Goal: Book appointment/travel/reservation

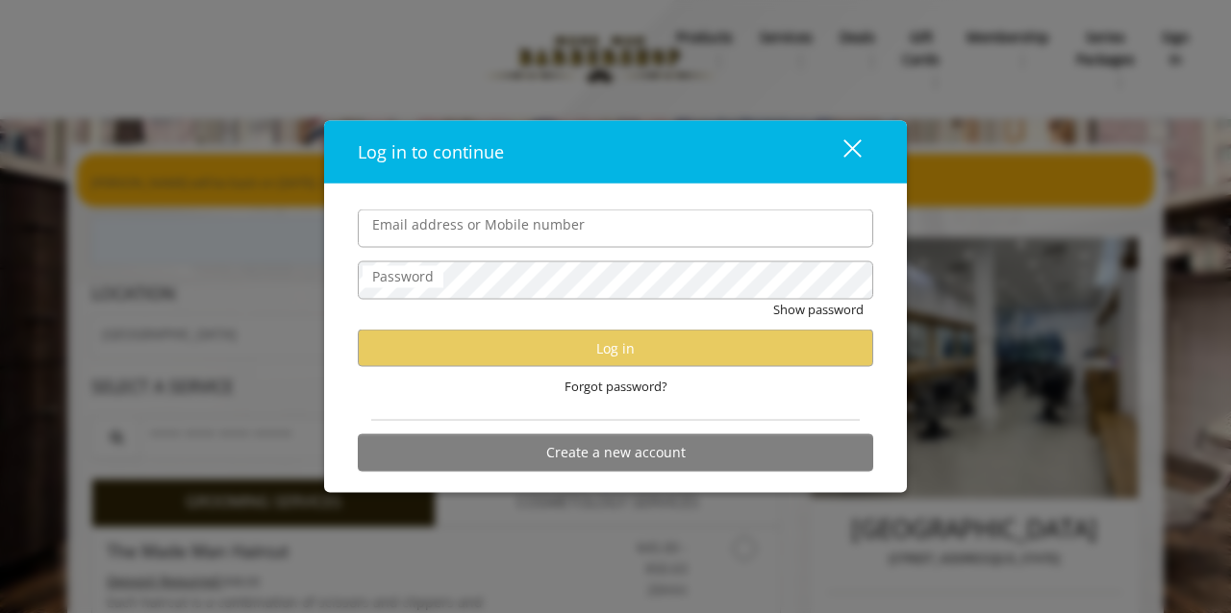
type input "**********"
click at [577, 367] on div "Forgot password?" at bounding box center [615, 386] width 515 height 39
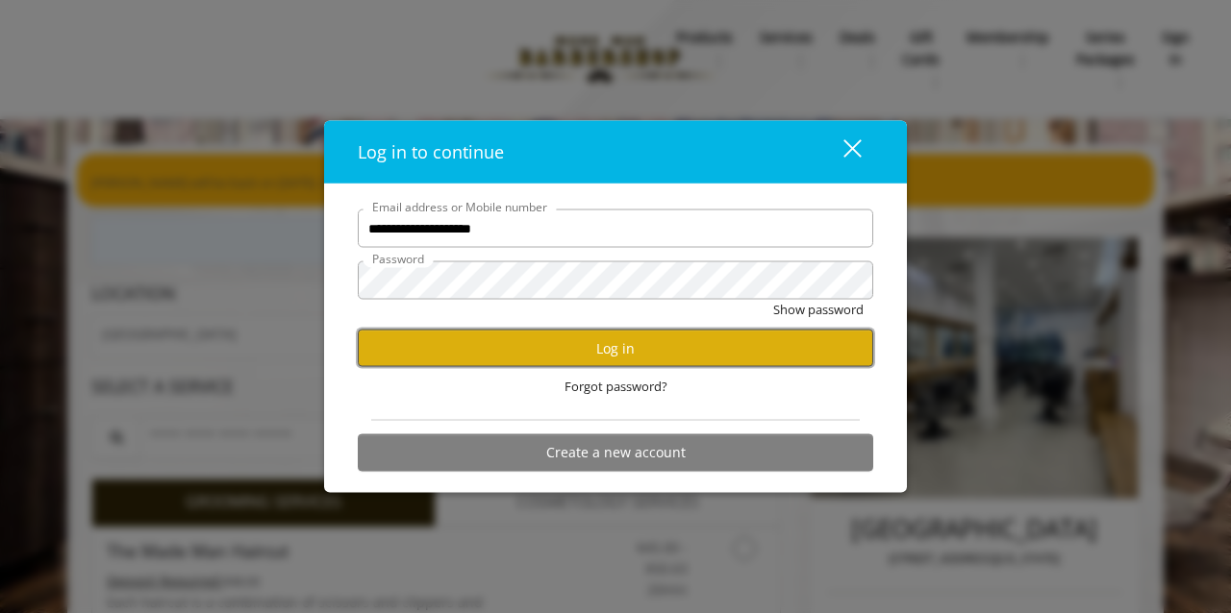
click at [610, 358] on button "Log in" at bounding box center [615, 348] width 515 height 37
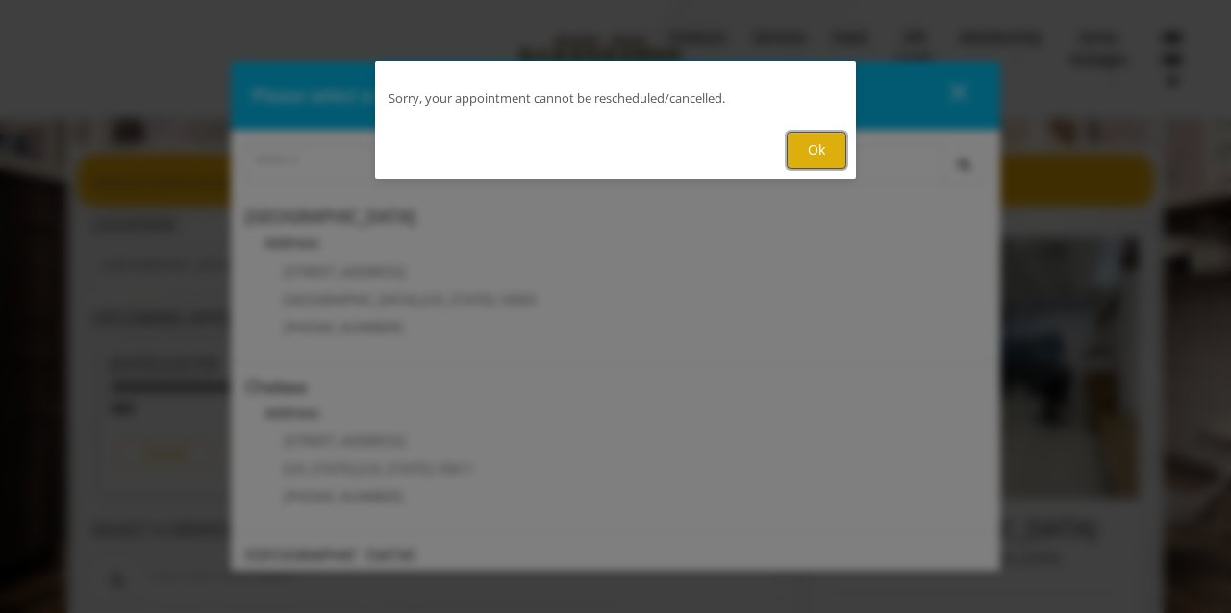
click at [818, 146] on button "Ok" at bounding box center [816, 150] width 60 height 37
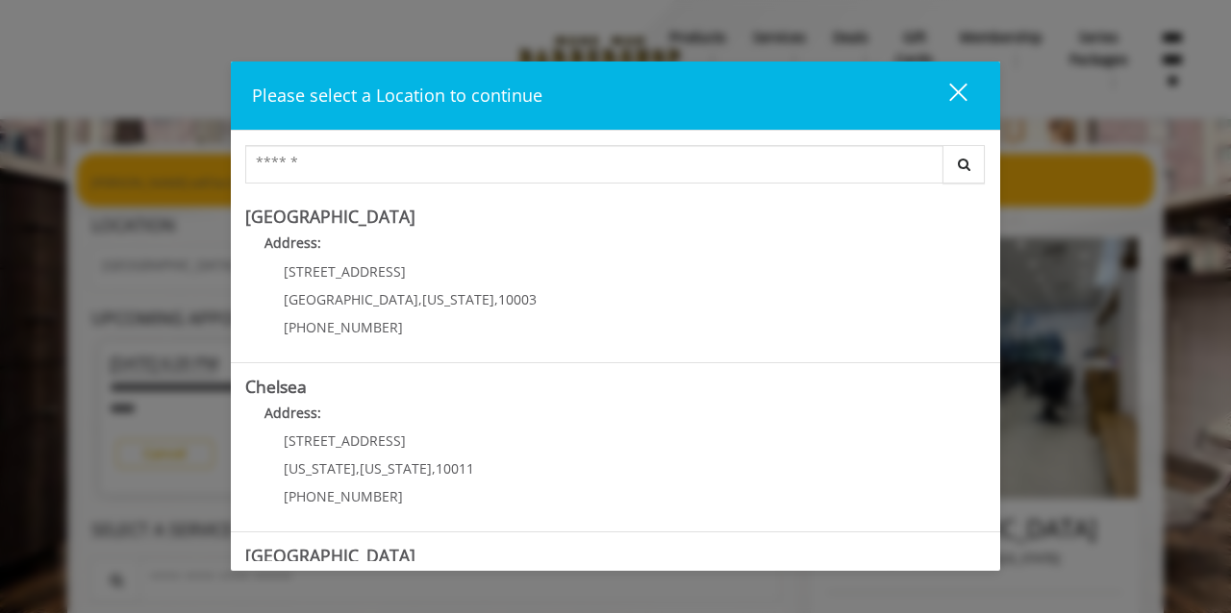
click at [967, 94] on button "close" at bounding box center [945, 95] width 65 height 39
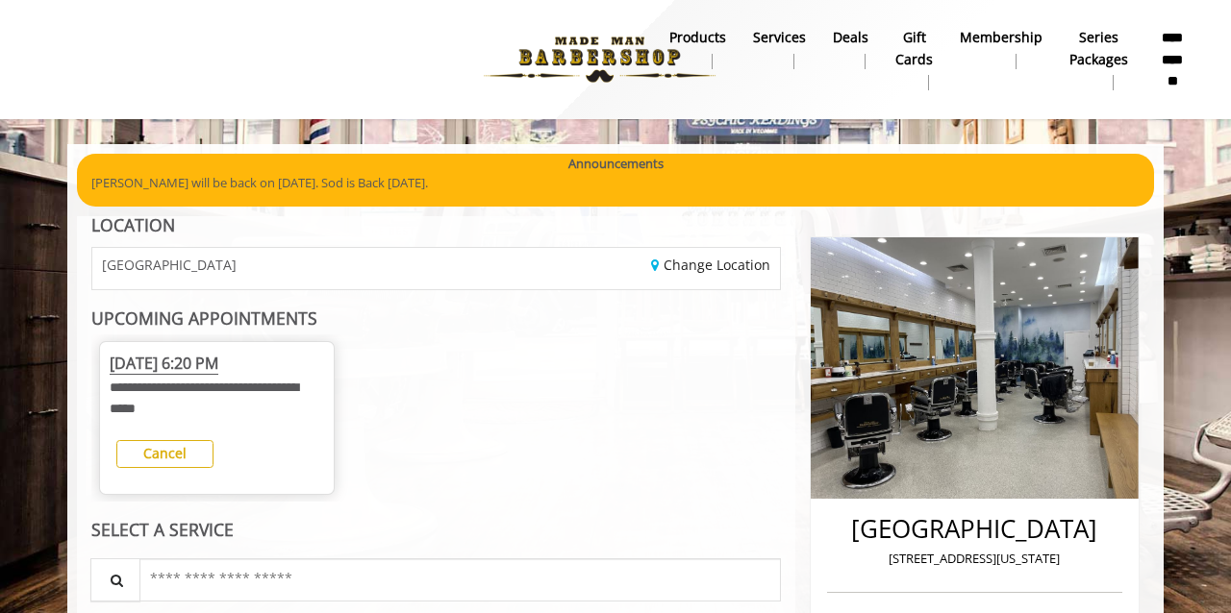
click at [218, 363] on span "[DATE] 6:20 PM" at bounding box center [164, 364] width 109 height 22
